Goal: Task Accomplishment & Management: Use online tool/utility

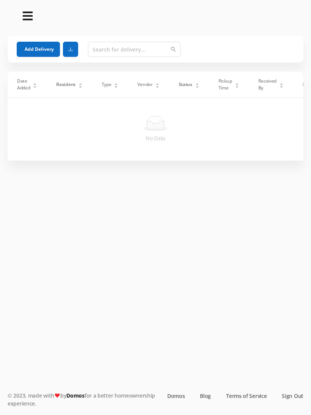
click at [36, 48] on button "Add Delivery" at bounding box center [38, 49] width 43 height 15
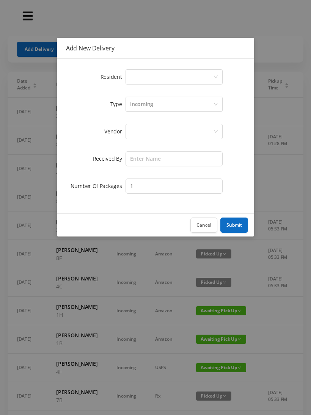
click at [207, 221] on button "Cancel" at bounding box center [203, 224] width 27 height 15
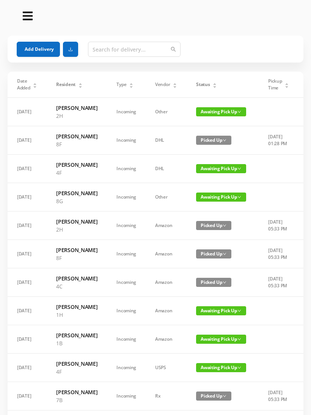
click at [38, 51] on button "Add Delivery" at bounding box center [38, 49] width 43 height 15
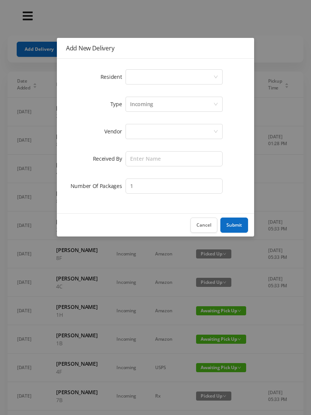
click at [214, 76] on icon "icon: down" at bounding box center [215, 77] width 5 height 5
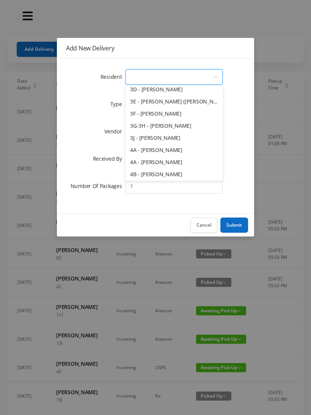
scroll to position [354, 0]
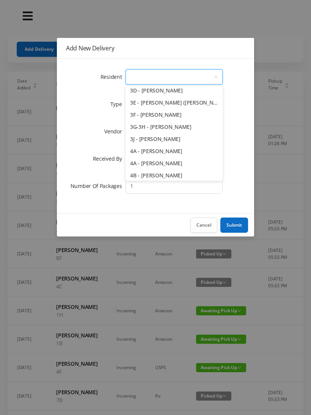
click at [168, 139] on li "3J - [PERSON_NAME]" at bounding box center [173, 139] width 97 height 12
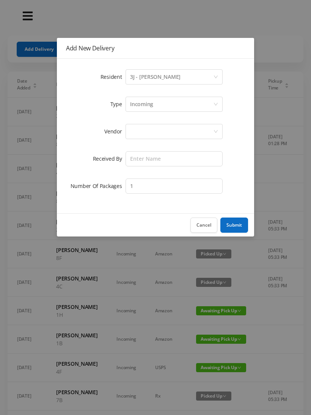
click at [188, 106] on div "Incoming" at bounding box center [171, 104] width 83 height 14
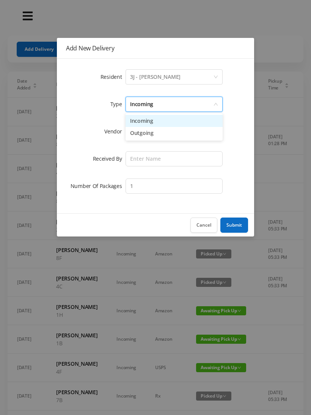
click at [147, 134] on li "Outgoing" at bounding box center [173, 133] width 97 height 12
click at [183, 130] on div at bounding box center [171, 131] width 83 height 14
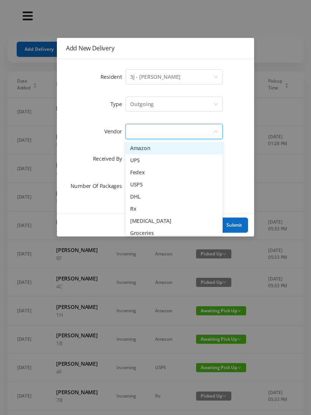
click at [144, 184] on li "USPS" at bounding box center [173, 184] width 97 height 12
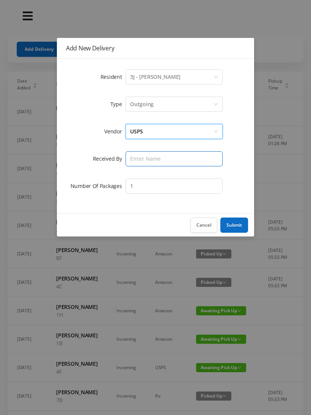
click at [180, 156] on input "text" at bounding box center [173, 158] width 97 height 15
type input "[PERSON_NAME]"
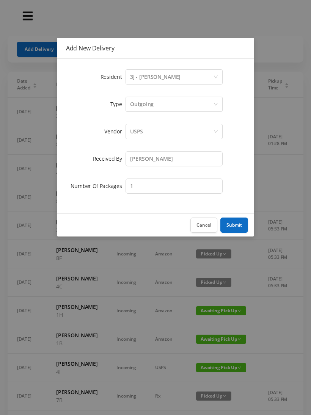
click at [239, 222] on button "Submit" at bounding box center [234, 224] width 28 height 15
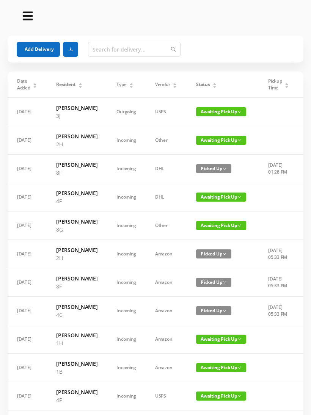
click at [38, 48] on button "Add Delivery" at bounding box center [38, 49] width 43 height 15
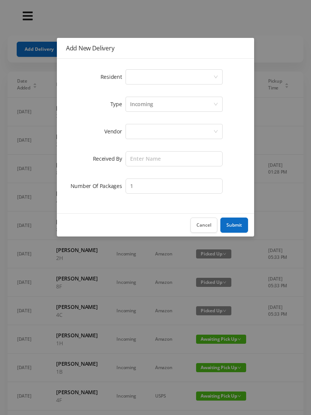
click at [209, 75] on div "Select a person" at bounding box center [171, 77] width 83 height 14
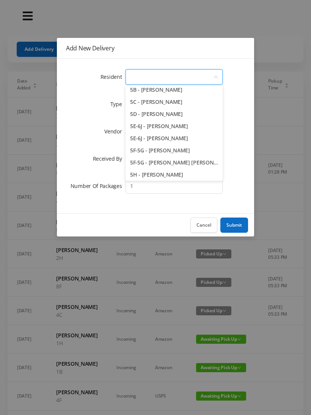
scroll to position [639, 0]
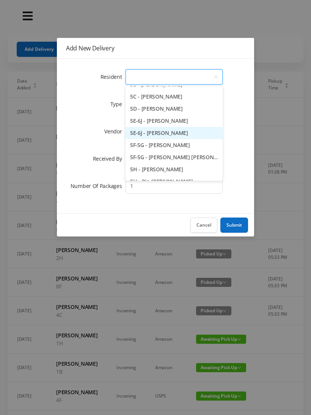
click at [171, 135] on li "5E-6J - [PERSON_NAME]" at bounding box center [173, 133] width 97 height 12
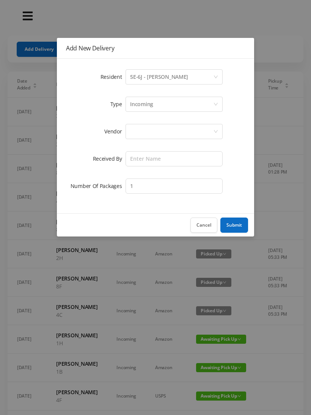
click at [180, 128] on div at bounding box center [171, 131] width 83 height 14
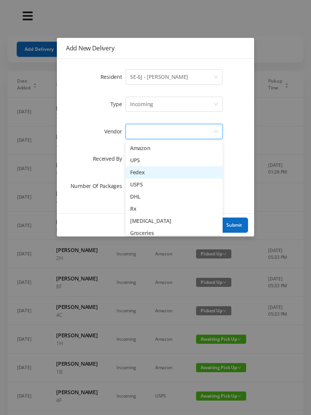
click at [139, 173] on li "Fedex" at bounding box center [173, 172] width 97 height 12
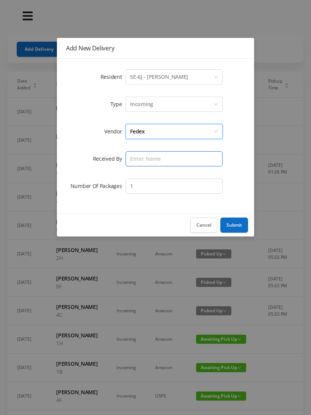
click at [172, 155] on input "text" at bounding box center [173, 158] width 97 height 15
type input "[PERSON_NAME]"
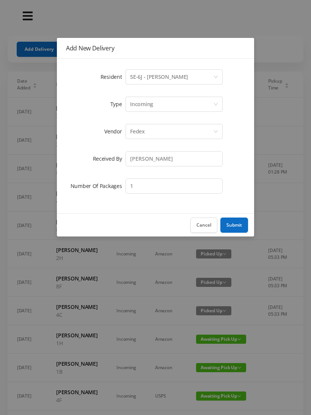
click at [237, 225] on button "Submit" at bounding box center [234, 224] width 28 height 15
